Goal: Use online tool/utility: Use online tool/utility

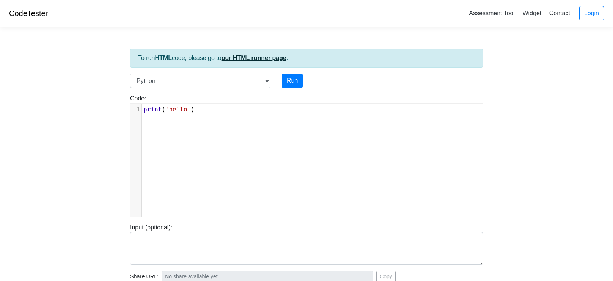
click at [250, 55] on link "our HTML runner page" at bounding box center [254, 58] width 65 height 6
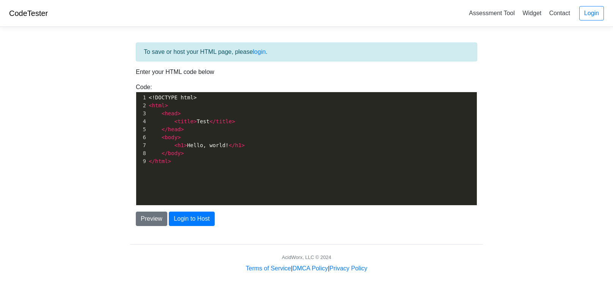
click at [244, 131] on pre "</ head >" at bounding box center [312, 130] width 330 height 8
type textarea "<!DOCTYPE html> <html> <head> <title>Test</title> </head> <body> <h1>Hello, wor…"
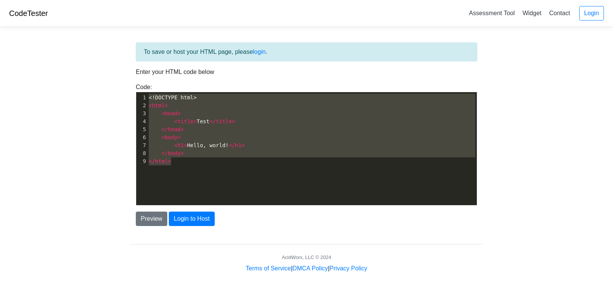
scroll to position [870, 0]
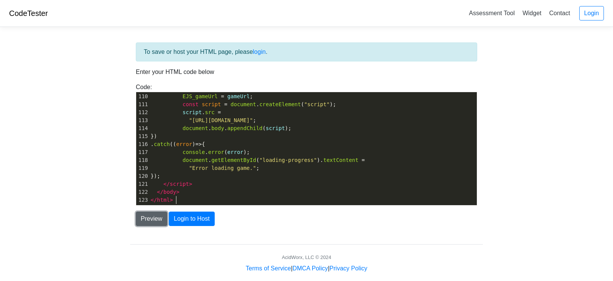
click at [148, 220] on button "Preview" at bounding box center [151, 219] width 31 height 14
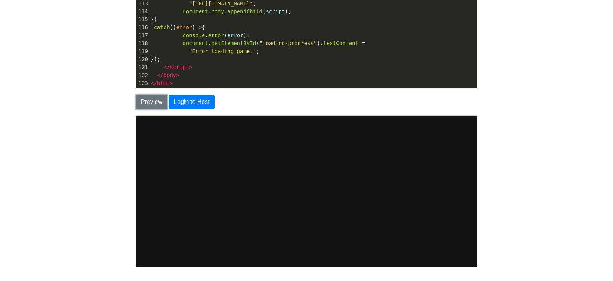
scroll to position [156, 0]
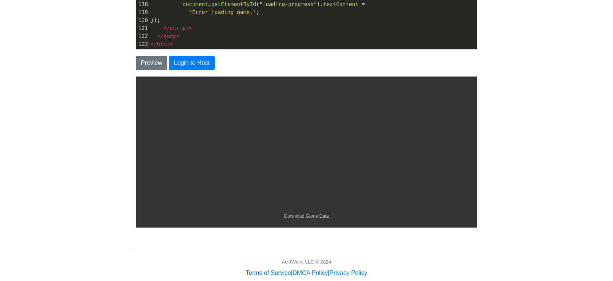
type input "0.5"
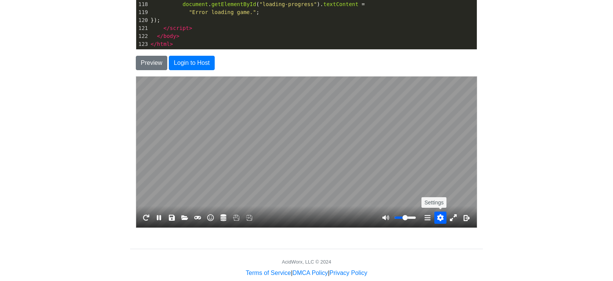
click at [437, 221] on button "Settings" at bounding box center [440, 217] width 12 height 12
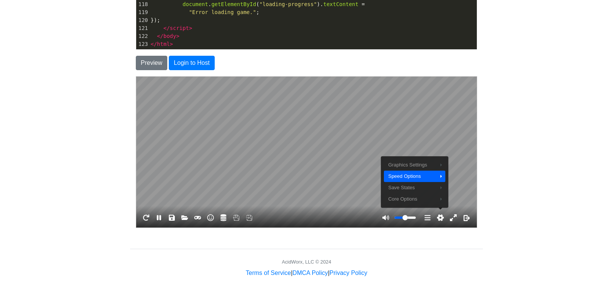
click at [426, 173] on span "Speed Options" at bounding box center [411, 176] width 47 height 8
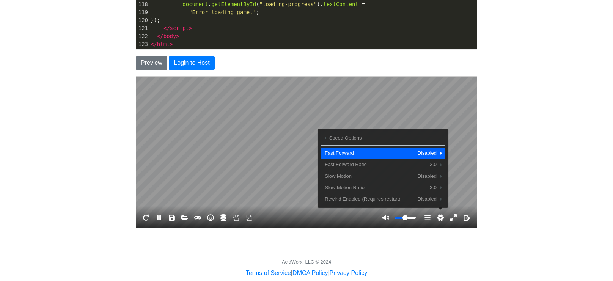
click at [434, 148] on div "Fast Forward Disabled" at bounding box center [382, 152] width 125 height 11
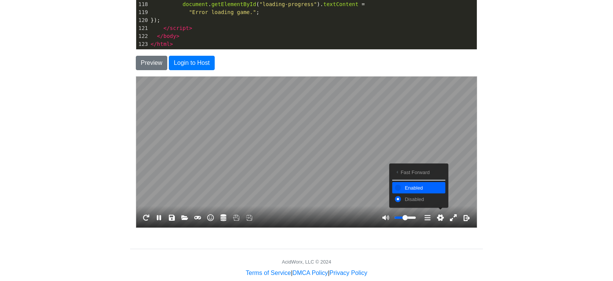
click at [419, 192] on button "Enabled" at bounding box center [418, 187] width 53 height 11
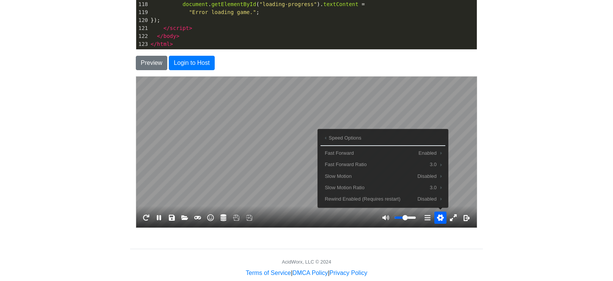
click at [439, 219] on button "Settings" at bounding box center [440, 217] width 12 height 12
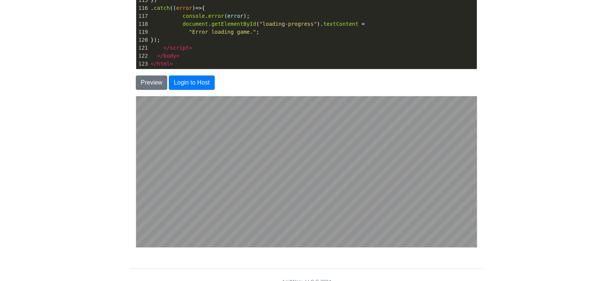
scroll to position [138, 0]
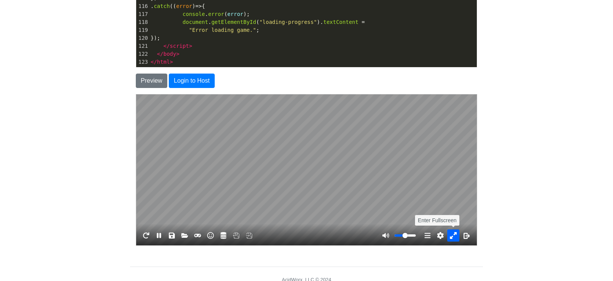
click at [448, 233] on button "Enter Fullscreen" at bounding box center [453, 235] width 12 height 12
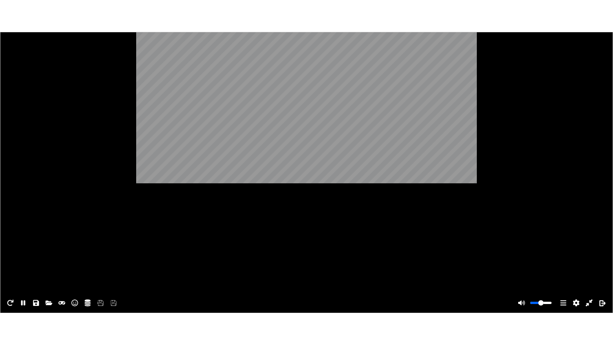
scroll to position [0, 0]
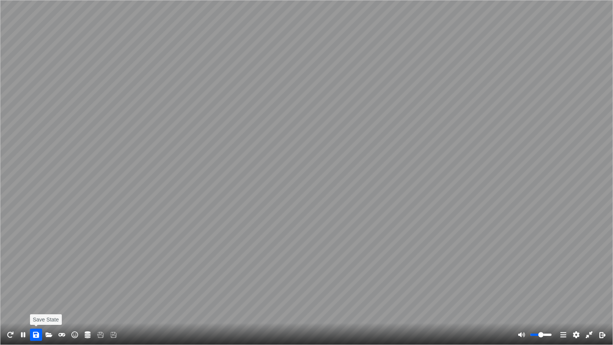
click at [38, 281] on button "Save State" at bounding box center [36, 334] width 12 height 12
click at [33, 281] on button "Save State" at bounding box center [36, 334] width 12 height 12
